Goal: Check status: Check status

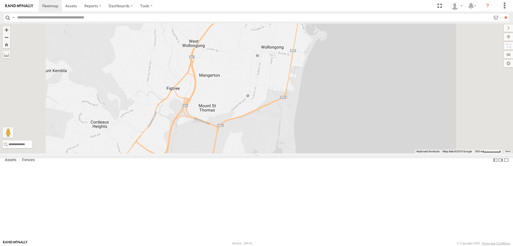
click at [0, 0] on div "W - IHW010 - [PERSON_NAME]" at bounding box center [0, 0] width 0 height 0
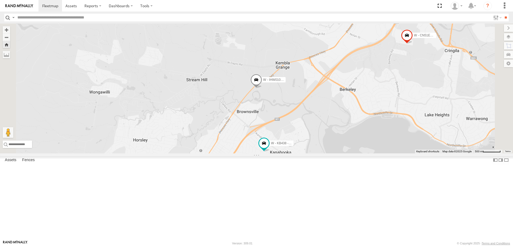
click at [0, 0] on div "W - IHW010 - [PERSON_NAME]" at bounding box center [0, 0] width 0 height 0
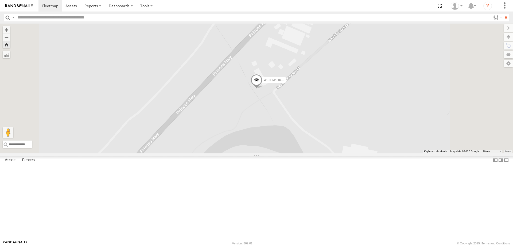
click at [0, 0] on div "W - KB438 - [PERSON_NAME]" at bounding box center [0, 0] width 0 height 0
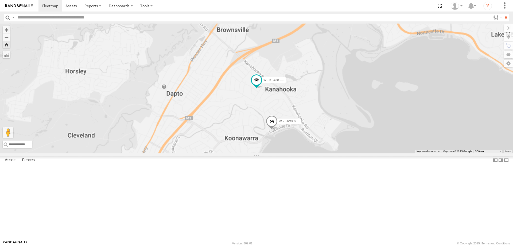
click at [0, 0] on div "W - IHW010 - [PERSON_NAME]" at bounding box center [0, 0] width 0 height 0
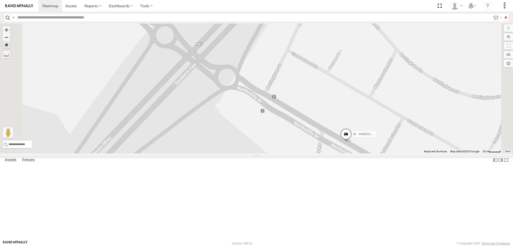
click at [0, 0] on div "W - KB438 - [PERSON_NAME]" at bounding box center [0, 0] width 0 height 0
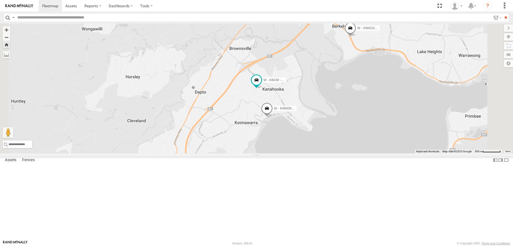
click at [0, 0] on div "W - IHW010 - [PERSON_NAME] All Assets" at bounding box center [0, 0] width 0 height 0
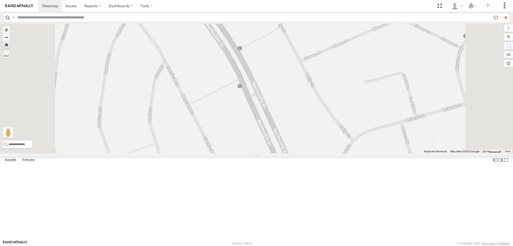
click at [0, 0] on div "All Assets" at bounding box center [0, 0] width 0 height 0
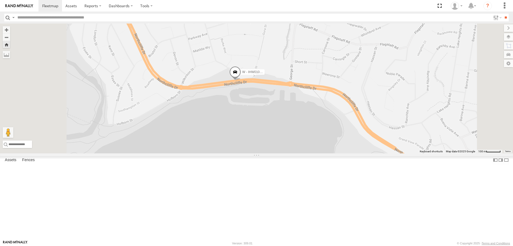
click at [0, 0] on div "All Assets" at bounding box center [0, 0] width 0 height 0
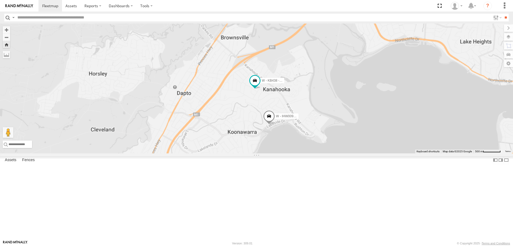
click at [0, 0] on div "W - IHW010 - [PERSON_NAME] All Assets" at bounding box center [0, 0] width 0 height 0
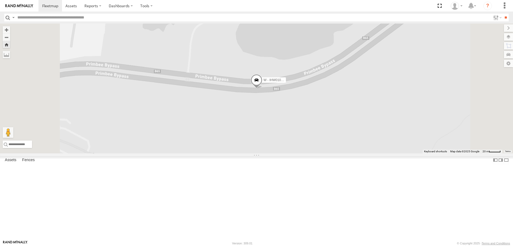
click at [0, 0] on div "W - KB438 - [PERSON_NAME] All Assets" at bounding box center [0, 0] width 0 height 0
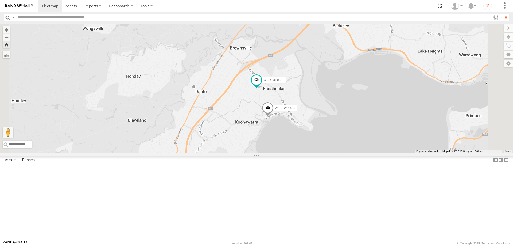
click at [0, 0] on div "W - IHW010 - [PERSON_NAME]" at bounding box center [0, 0] width 0 height 0
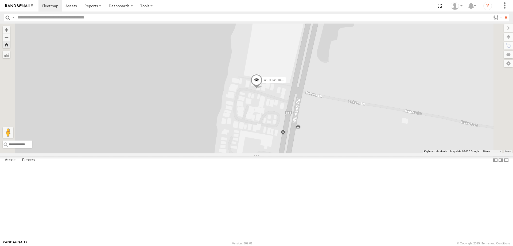
click at [0, 0] on div "W - KB438 - [PERSON_NAME]" at bounding box center [0, 0] width 0 height 0
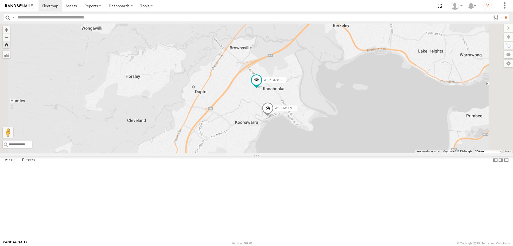
click at [0, 0] on div "W - IHW010 - [PERSON_NAME] All Assets" at bounding box center [0, 0] width 0 height 0
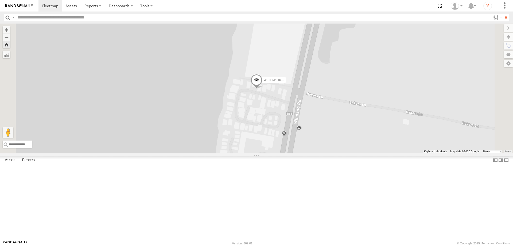
click at [0, 0] on div "W - KB438 - [PERSON_NAME] All Assets" at bounding box center [0, 0] width 0 height 0
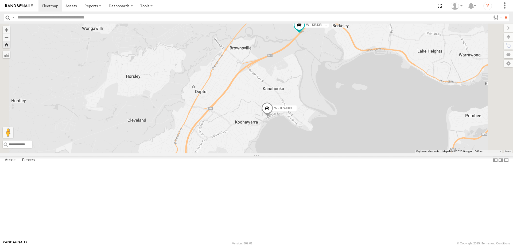
click at [0, 0] on div "All Assets" at bounding box center [0, 0] width 0 height 0
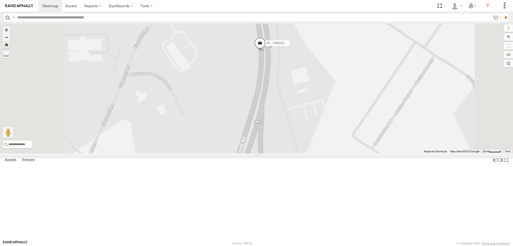
click at [0, 0] on div "W - KB438 - [PERSON_NAME]" at bounding box center [0, 0] width 0 height 0
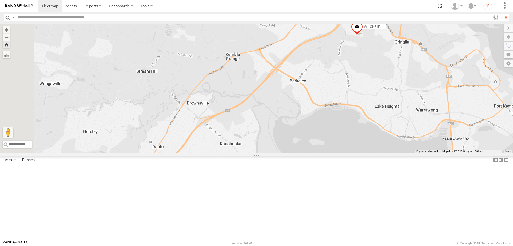
click at [0, 0] on div "W - IHW010 - [PERSON_NAME]" at bounding box center [0, 0] width 0 height 0
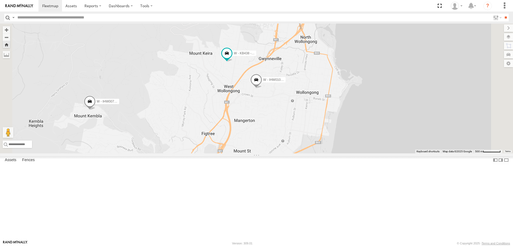
click at [0, 0] on div "All Assets" at bounding box center [0, 0] width 0 height 0
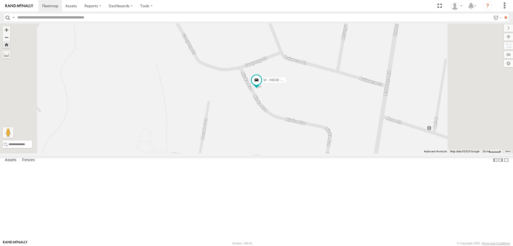
click at [0, 0] on div "W - IHW010 - [PERSON_NAME]" at bounding box center [0, 0] width 0 height 0
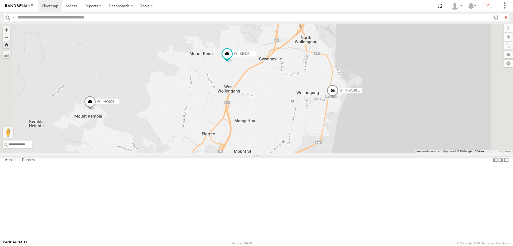
click at [0, 0] on div "W - IHW010 - [PERSON_NAME]" at bounding box center [0, 0] width 0 height 0
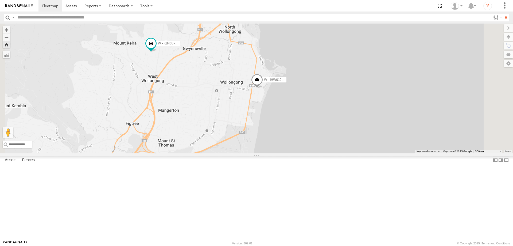
click at [0, 0] on div "W - KB438 - [PERSON_NAME]" at bounding box center [0, 0] width 0 height 0
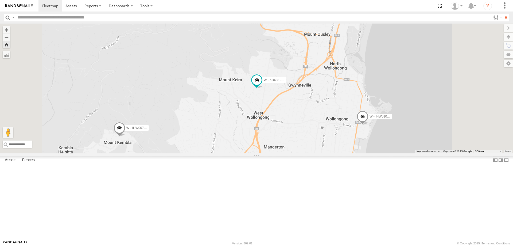
click at [0, 0] on div "W - CM32CA - [PERSON_NAME] All Assets" at bounding box center [0, 0] width 0 height 0
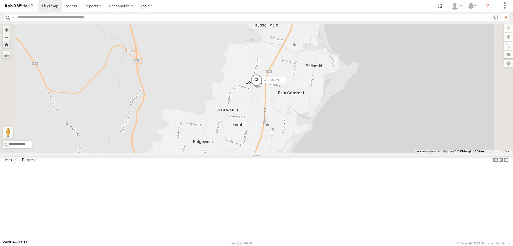
click at [0, 0] on div "W - CM32CA - [PERSON_NAME]" at bounding box center [0, 0] width 0 height 0
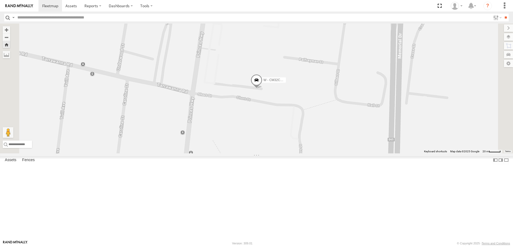
click at [0, 0] on div "All Assets" at bounding box center [0, 0] width 0 height 0
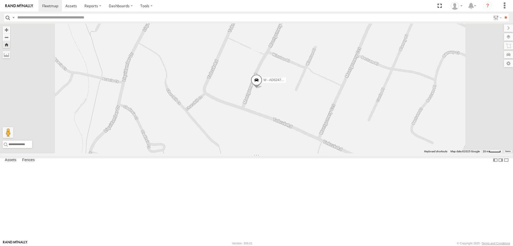
click at [0, 0] on div "W - IHW009 - [PERSON_NAME]" at bounding box center [0, 0] width 0 height 0
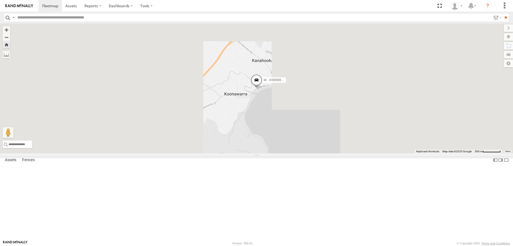
click at [0, 0] on div "W - IHW010 - [PERSON_NAME]" at bounding box center [0, 0] width 0 height 0
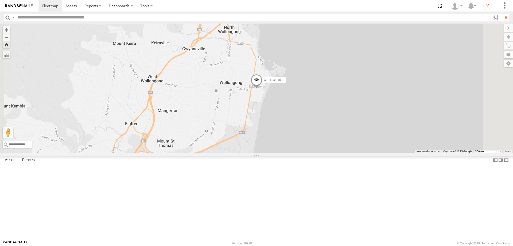
click at [0, 0] on div "All Assets" at bounding box center [0, 0] width 0 height 0
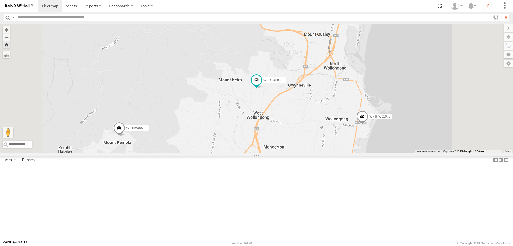
click at [0, 0] on div "W - IHW010 - [PERSON_NAME]" at bounding box center [0, 0] width 0 height 0
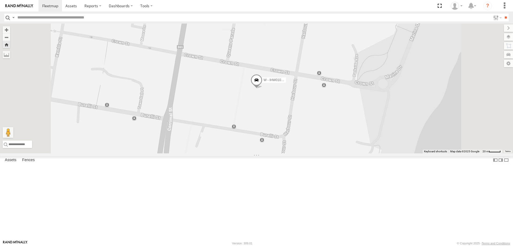
click at [0, 0] on div "W - KB438 - [PERSON_NAME]" at bounding box center [0, 0] width 0 height 0
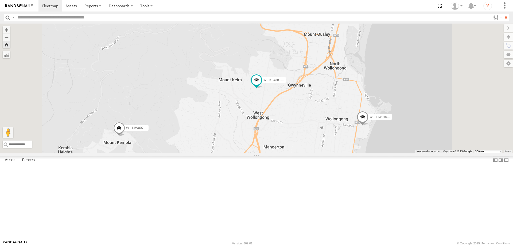
click at [0, 0] on div "W - IHW010 - [PERSON_NAME]" at bounding box center [0, 0] width 0 height 0
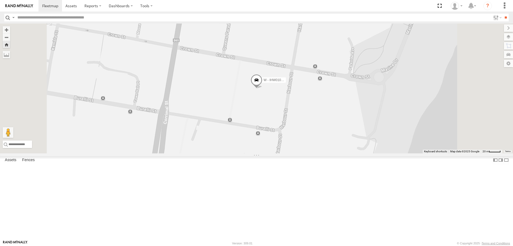
click at [0, 0] on div "All Assets" at bounding box center [0, 0] width 0 height 0
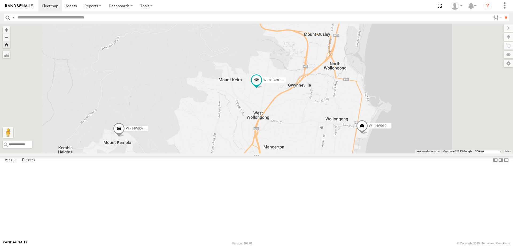
click at [0, 0] on div "W - KB438 - [PERSON_NAME]" at bounding box center [0, 0] width 0 height 0
click at [0, 0] on div "All Assets" at bounding box center [0, 0] width 0 height 0
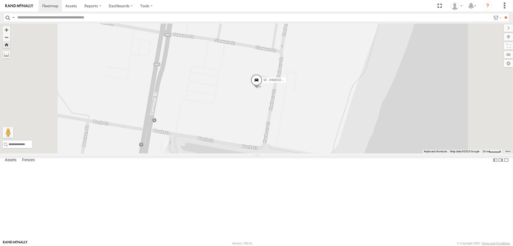
click at [0, 0] on div "W - KB438 - [PERSON_NAME]" at bounding box center [0, 0] width 0 height 0
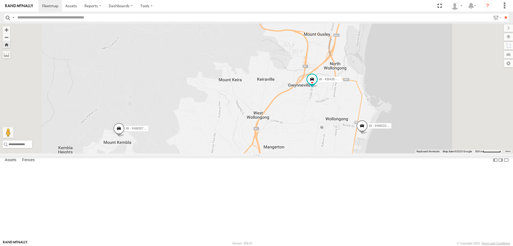
click at [0, 0] on div "W - IHW010 - [PERSON_NAME]" at bounding box center [0, 0] width 0 height 0
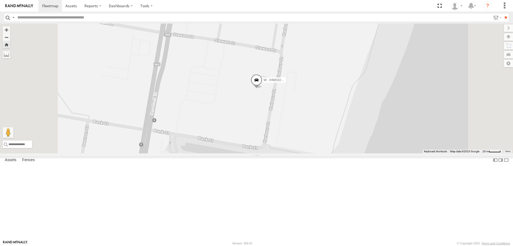
click at [0, 0] on div "W - KB438 - [PERSON_NAME] All Assets [PERSON_NAME] Ave Keiraville -34.4168 150.…" at bounding box center [0, 0] width 0 height 0
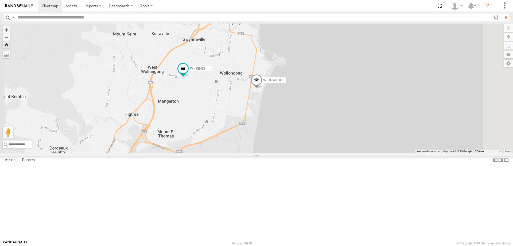
click at [0, 0] on div "W - KB438 - [PERSON_NAME]" at bounding box center [0, 0] width 0 height 0
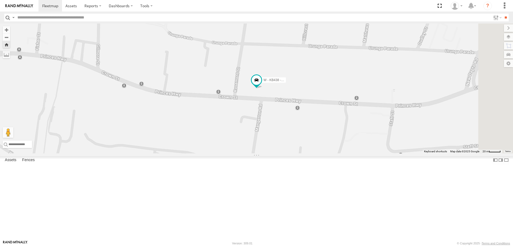
click at [0, 0] on div "All Assets" at bounding box center [0, 0] width 0 height 0
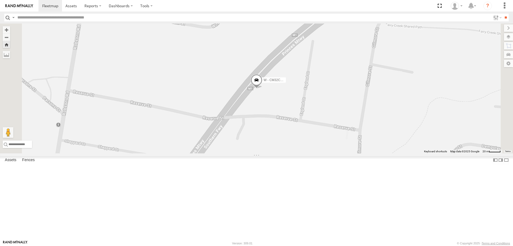
click at [0, 0] on div "All Assets" at bounding box center [0, 0] width 0 height 0
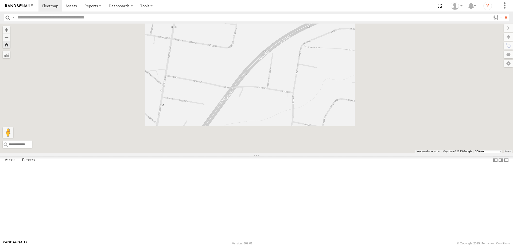
click at [0, 0] on div "W - IHW010 - [PERSON_NAME]" at bounding box center [0, 0] width 0 height 0
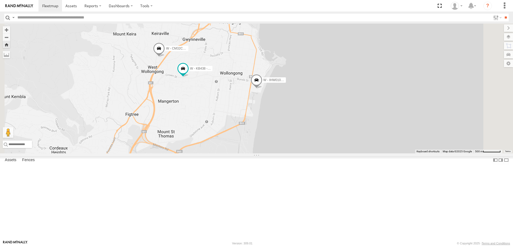
click at [0, 0] on div "W - KB438 - [PERSON_NAME]" at bounding box center [0, 0] width 0 height 0
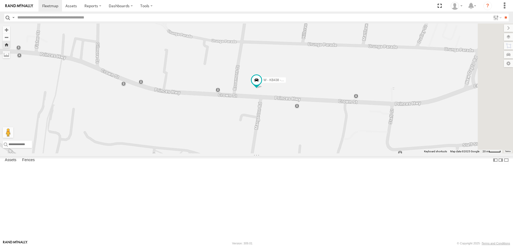
click at [0, 0] on div "All Assets" at bounding box center [0, 0] width 0 height 0
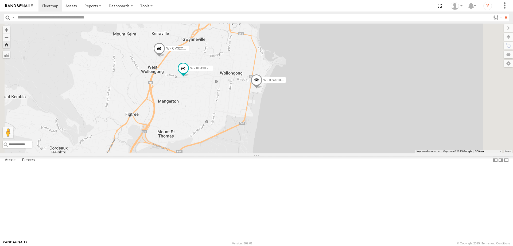
click at [0, 0] on div "W - KB438 - [PERSON_NAME]" at bounding box center [0, 0] width 0 height 0
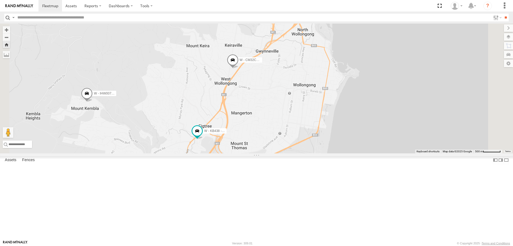
click at [0, 0] on div "W - IHW010 - [PERSON_NAME] All Assets" at bounding box center [0, 0] width 0 height 0
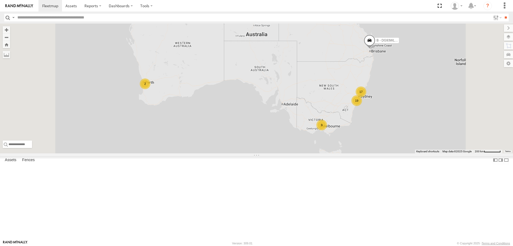
click at [0, 0] on span "Asset" at bounding box center [0, 0] width 0 height 0
click at [0, 0] on div "W - KB438 - [PERSON_NAME]" at bounding box center [0, 0] width 0 height 0
